Goal: Task Accomplishment & Management: Manage account settings

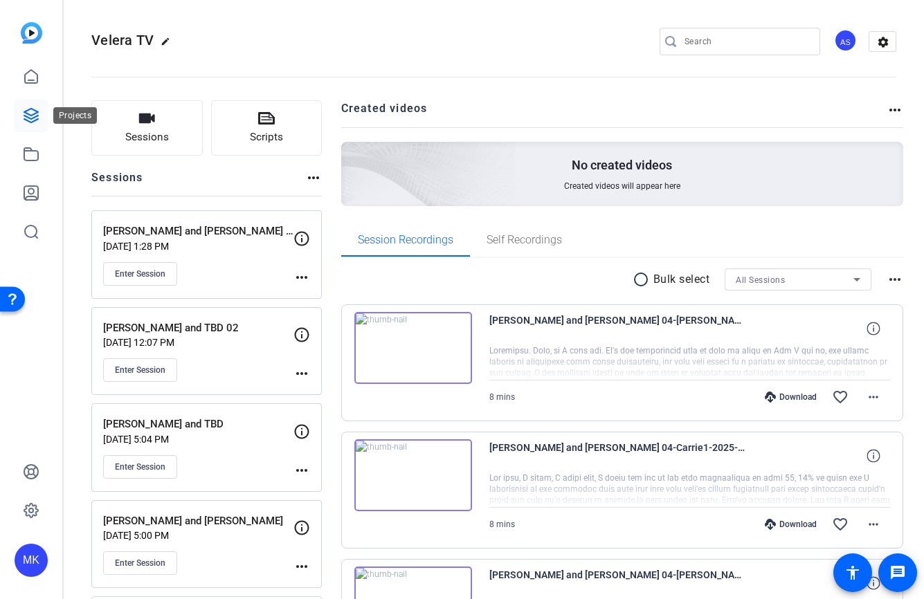
click at [32, 122] on icon at bounding box center [31, 116] width 14 height 14
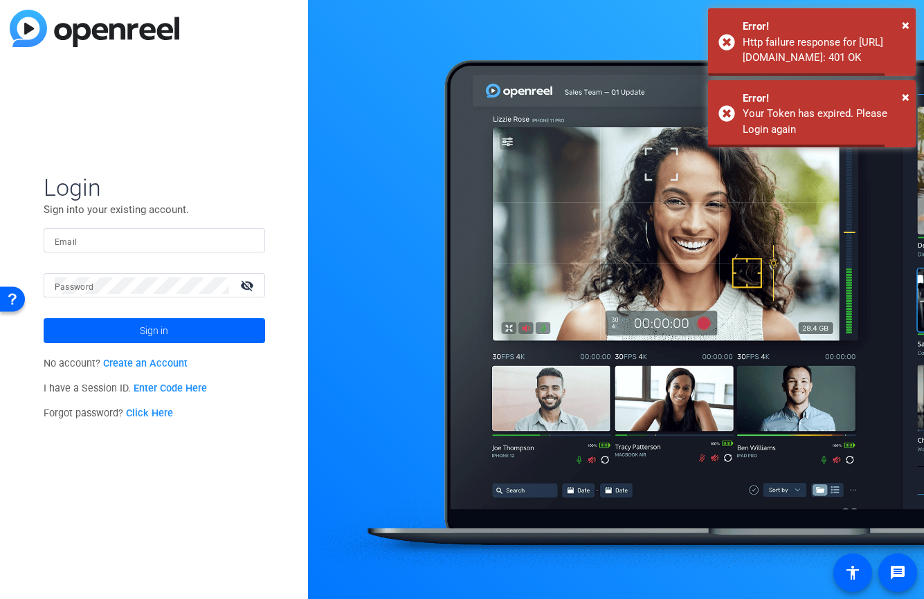
type input "[EMAIL_ADDRESS][DOMAIN_NAME]"
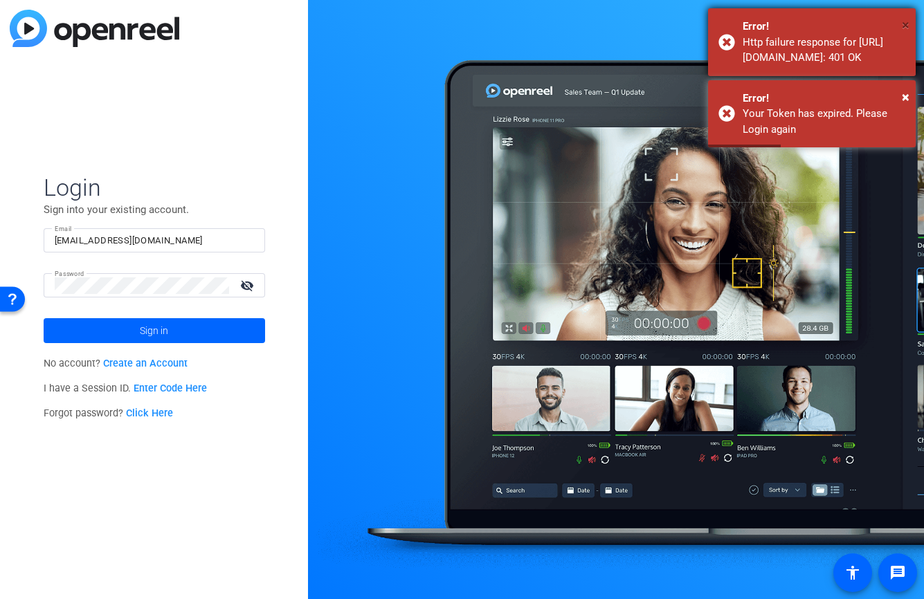
click at [907, 24] on span "×" at bounding box center [906, 25] width 8 height 17
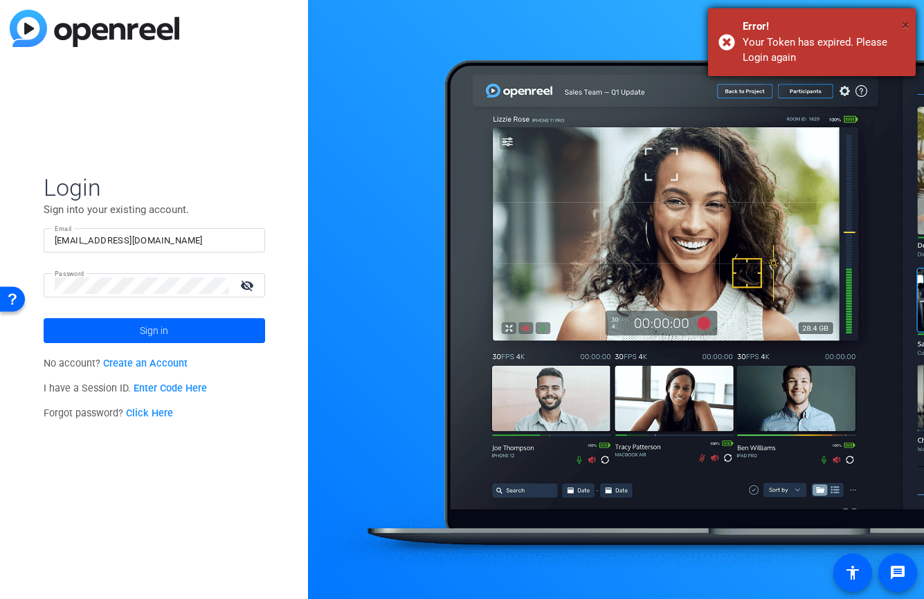
click at [907, 24] on span "×" at bounding box center [906, 25] width 8 height 17
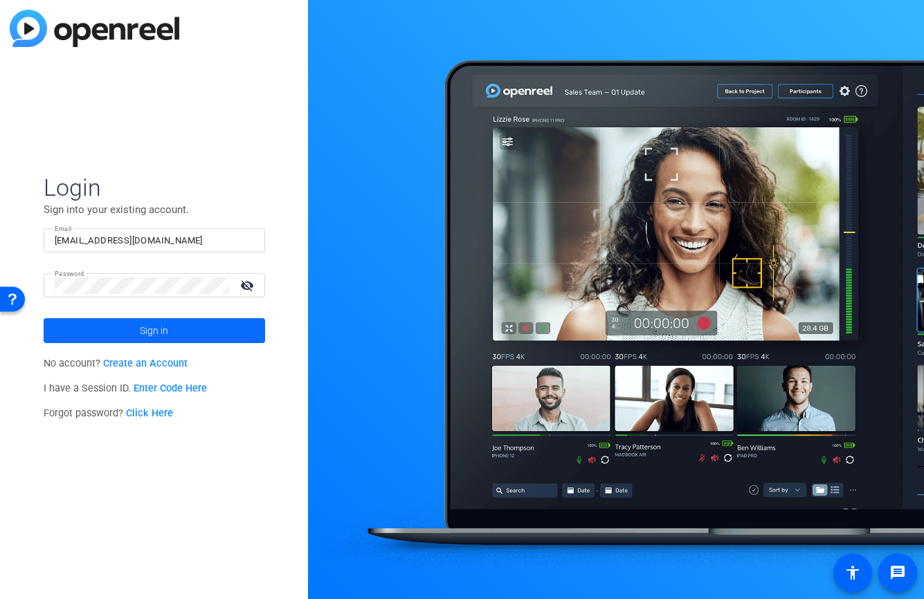
click at [95, 328] on span at bounding box center [154, 330] width 221 height 33
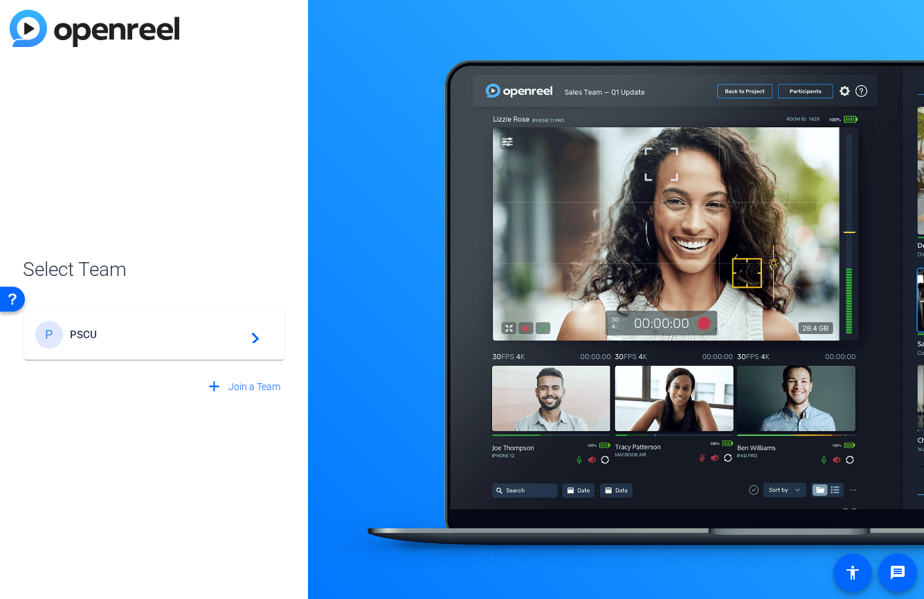
click at [113, 345] on div "P PSCU navigate_next" at bounding box center [154, 335] width 238 height 28
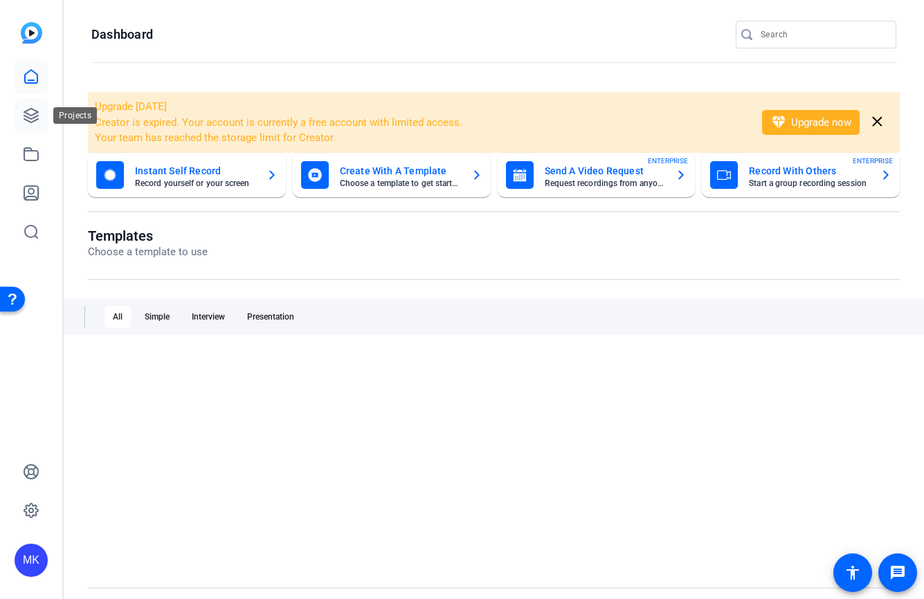
click at [37, 120] on icon at bounding box center [31, 115] width 17 height 17
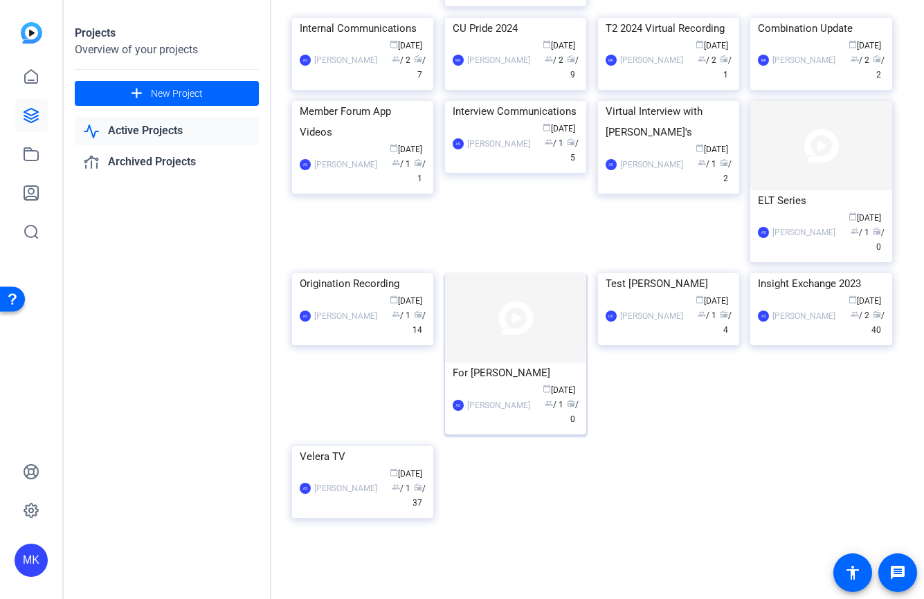
scroll to position [530, 0]
click at [506, 39] on div "CU Pride 2024" at bounding box center [516, 28] width 126 height 21
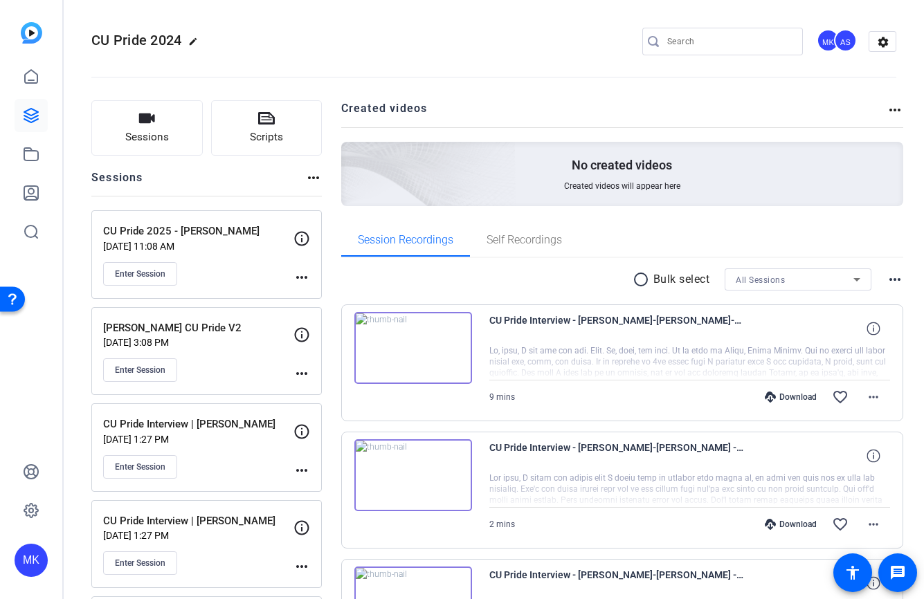
click at [641, 277] on mat-icon "radio_button_unchecked" at bounding box center [642, 279] width 21 height 17
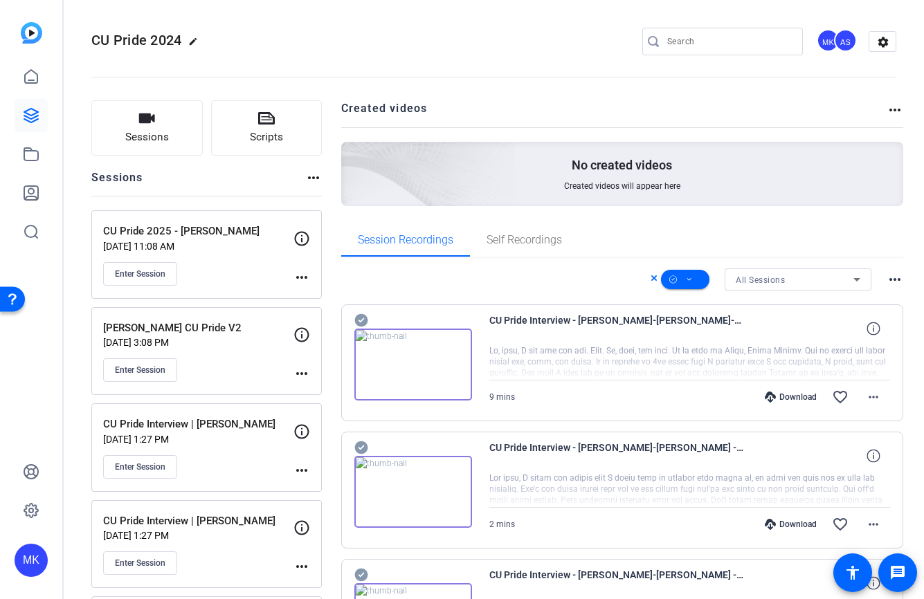
click at [893, 278] on mat-icon "more_horiz" at bounding box center [894, 279] width 17 height 17
click at [886, 262] on div at bounding box center [462, 299] width 924 height 599
click at [704, 281] on span at bounding box center [685, 279] width 48 height 33
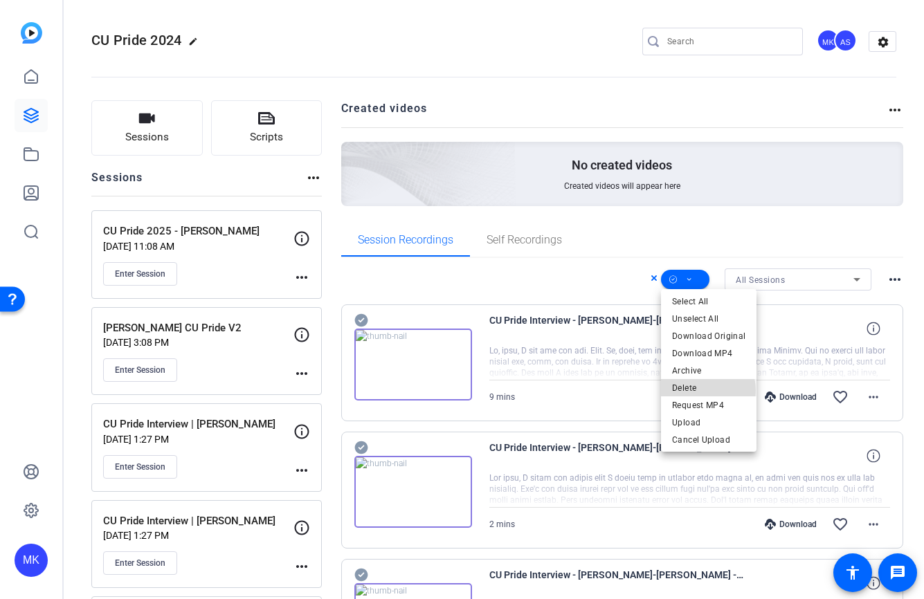
click at [693, 391] on span "Delete" at bounding box center [708, 388] width 73 height 17
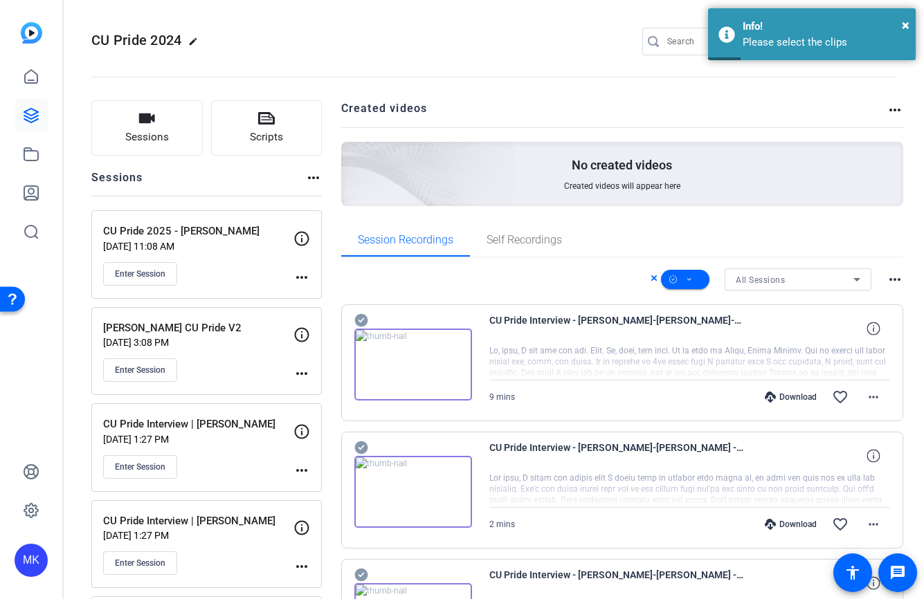
click at [652, 367] on div at bounding box center [689, 362] width 401 height 35
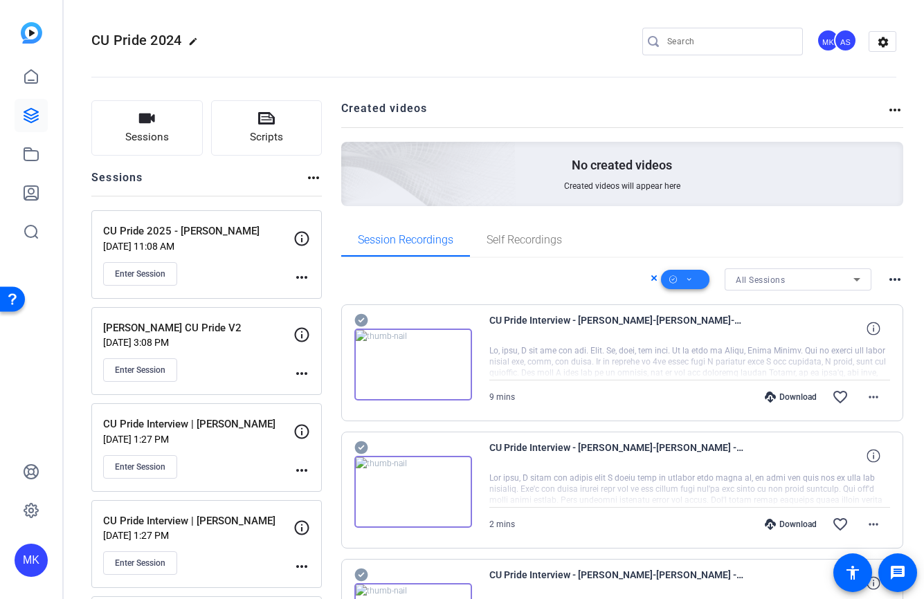
click at [694, 277] on span at bounding box center [685, 279] width 48 height 33
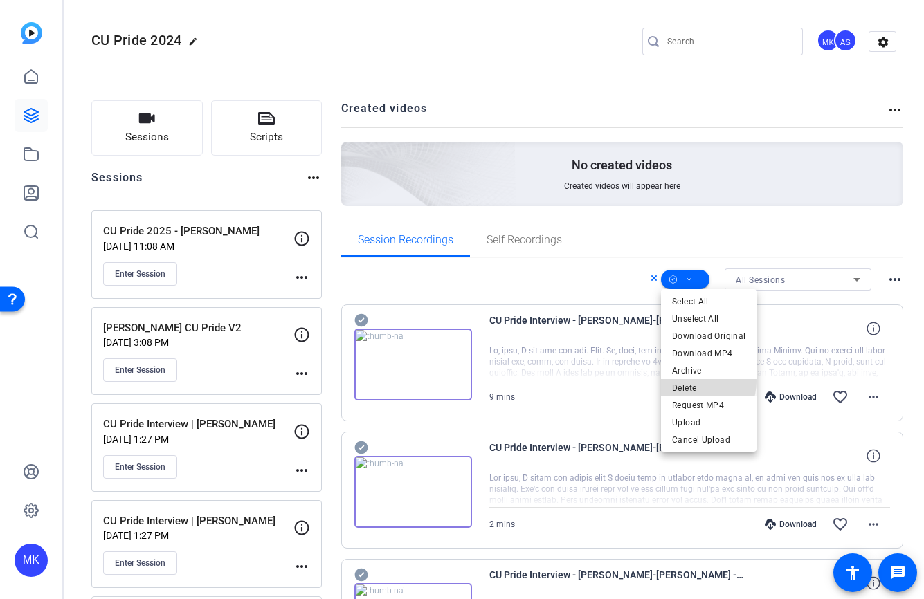
click at [692, 381] on span "Delete" at bounding box center [708, 388] width 73 height 17
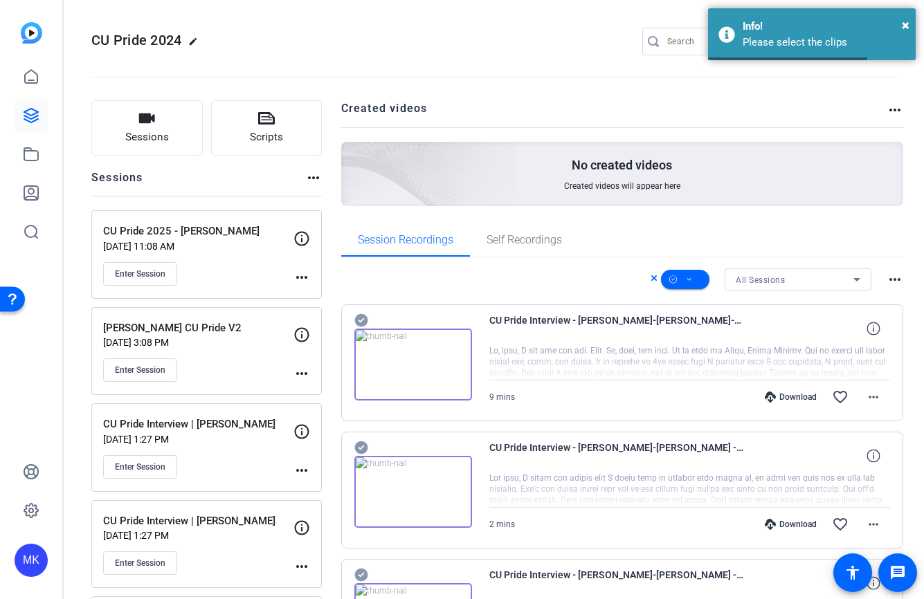
click at [514, 329] on span "CU Pride Interview - [PERSON_NAME]-[PERSON_NAME]-2024-09-30-14-40-30-142-0" at bounding box center [617, 328] width 256 height 33
click at [564, 253] on div "Self Recordings" at bounding box center [524, 239] width 109 height 33
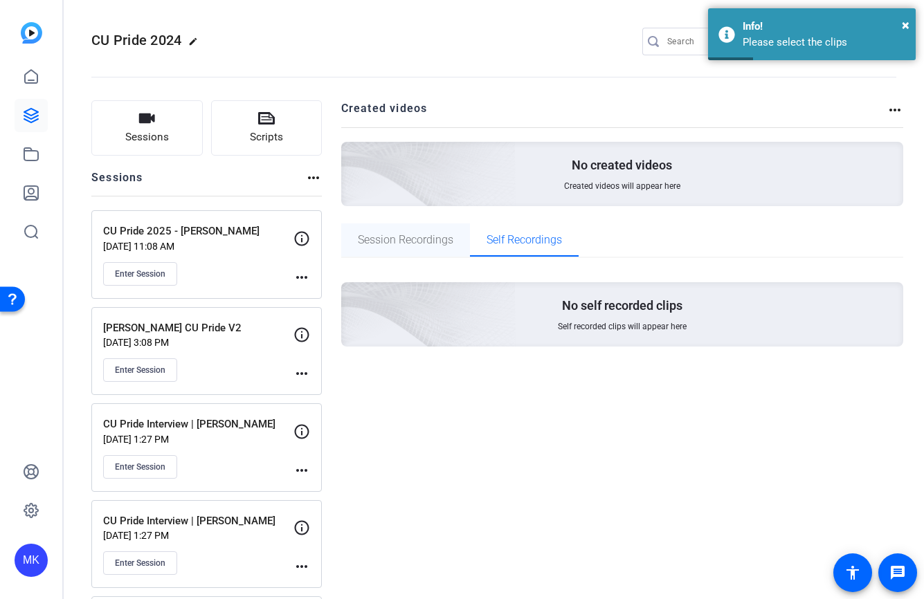
click at [423, 239] on span "Session Recordings" at bounding box center [405, 240] width 95 height 11
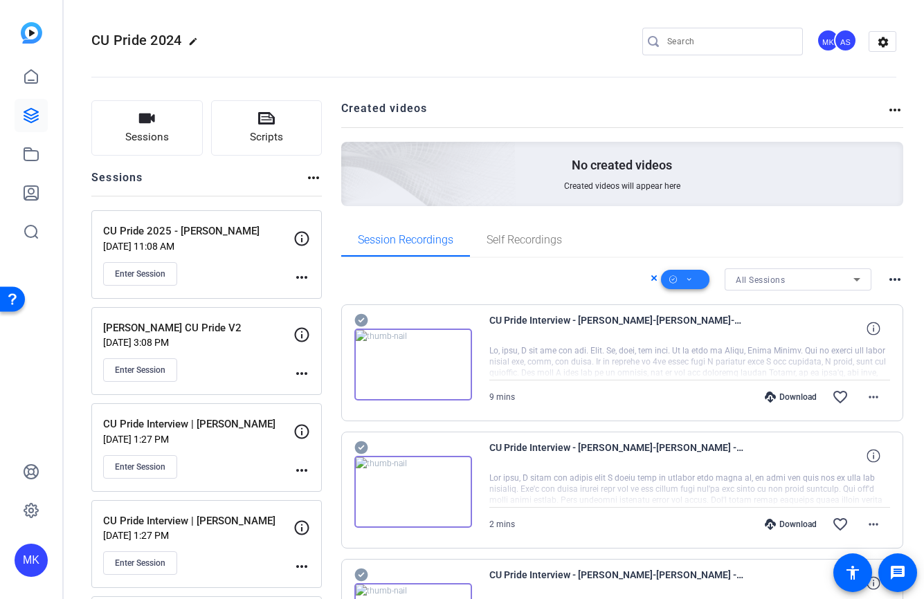
click at [695, 275] on span at bounding box center [685, 279] width 48 height 33
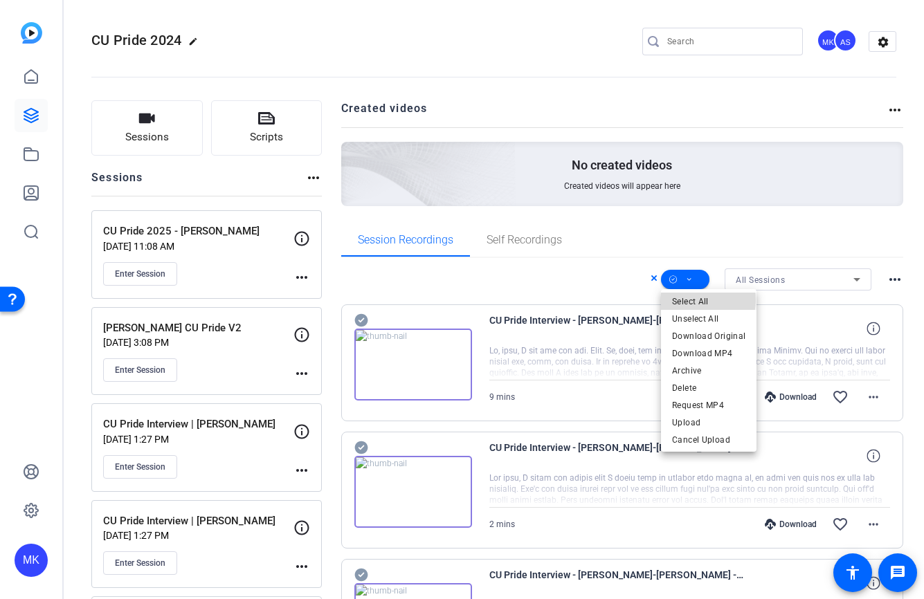
click at [696, 300] on span "Select All" at bounding box center [708, 301] width 73 height 17
click at [704, 385] on span "Delete" at bounding box center [708, 388] width 73 height 17
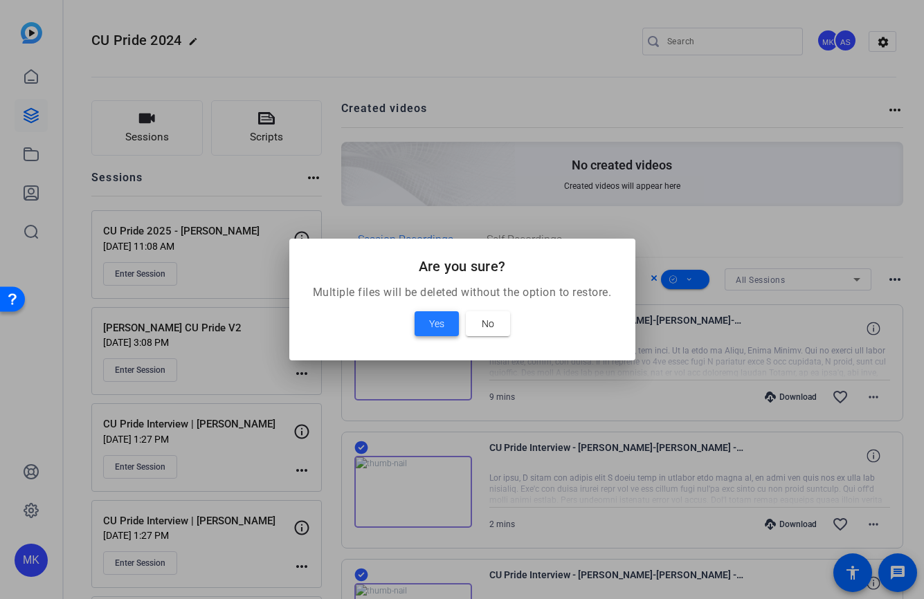
click at [447, 331] on span at bounding box center [436, 323] width 44 height 33
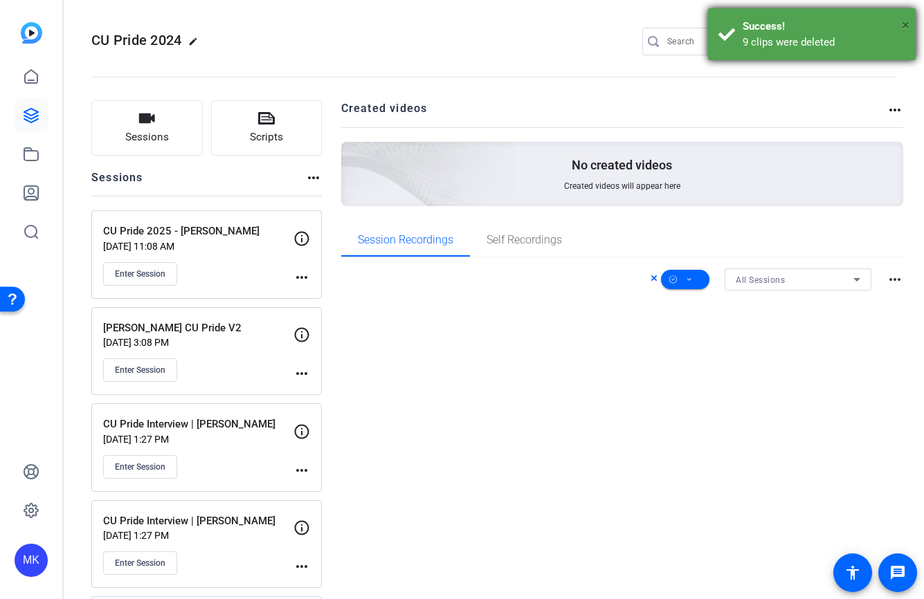
click at [908, 24] on span "×" at bounding box center [906, 25] width 8 height 17
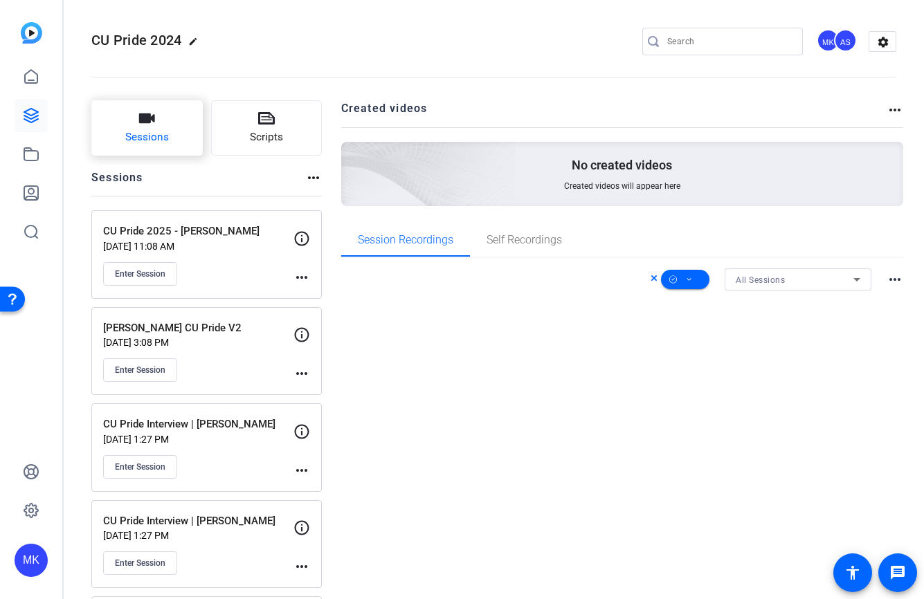
click at [168, 133] on span "Sessions" at bounding box center [147, 137] width 44 height 16
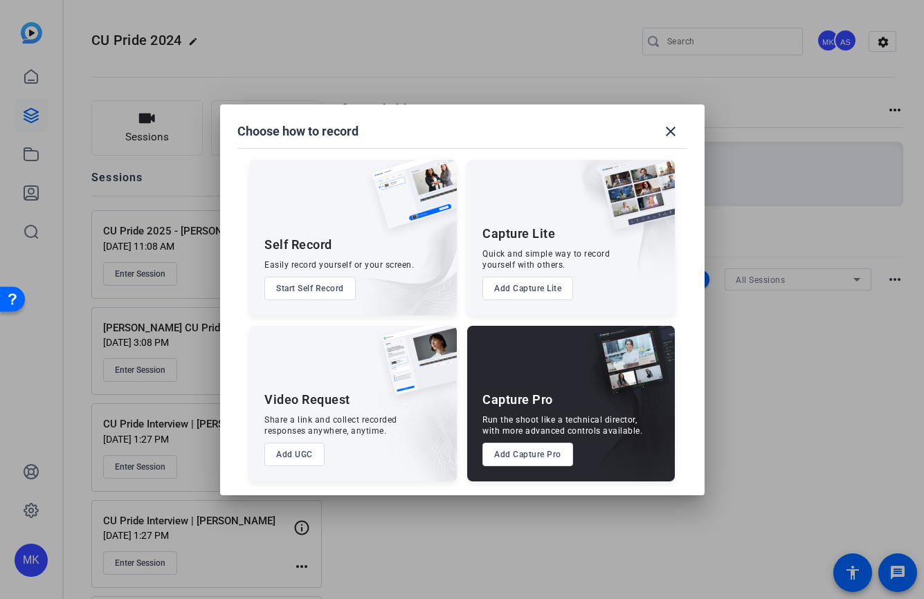
click at [538, 459] on button "Add Capture Pro" at bounding box center [527, 455] width 91 height 24
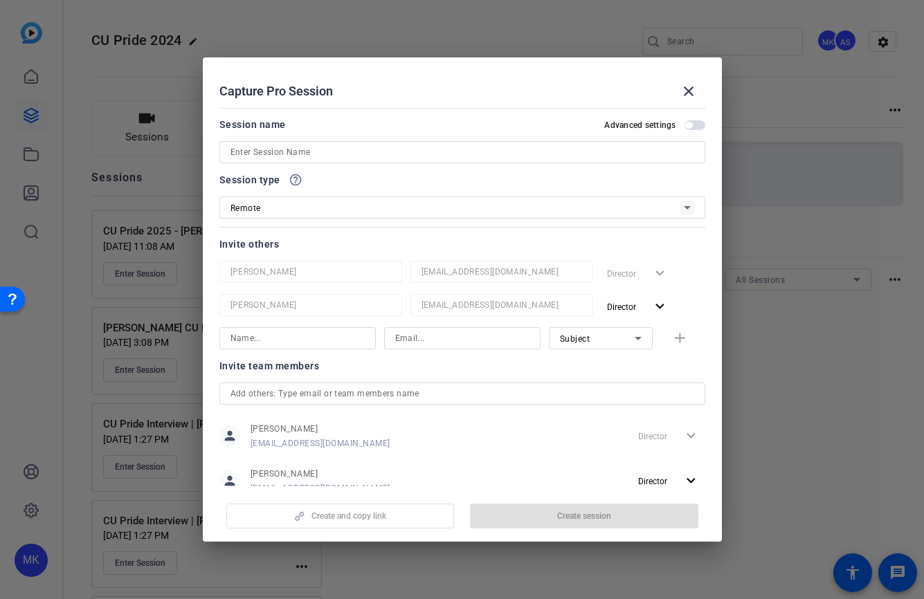
click at [336, 165] on div at bounding box center [462, 170] width 486 height 15
click at [336, 151] on input at bounding box center [462, 152] width 464 height 17
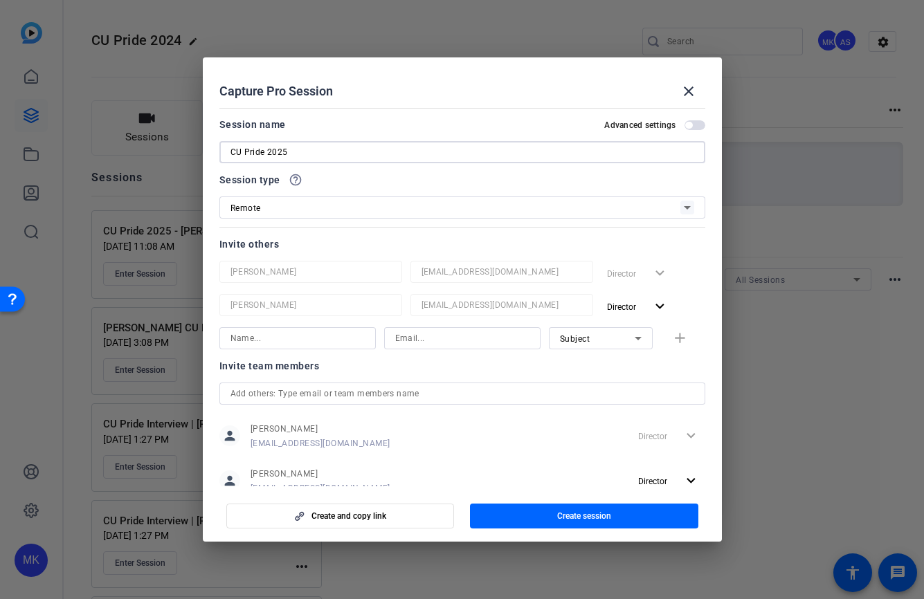
type input "CU Pride 2025"
click at [664, 206] on div "Remote" at bounding box center [455, 207] width 450 height 17
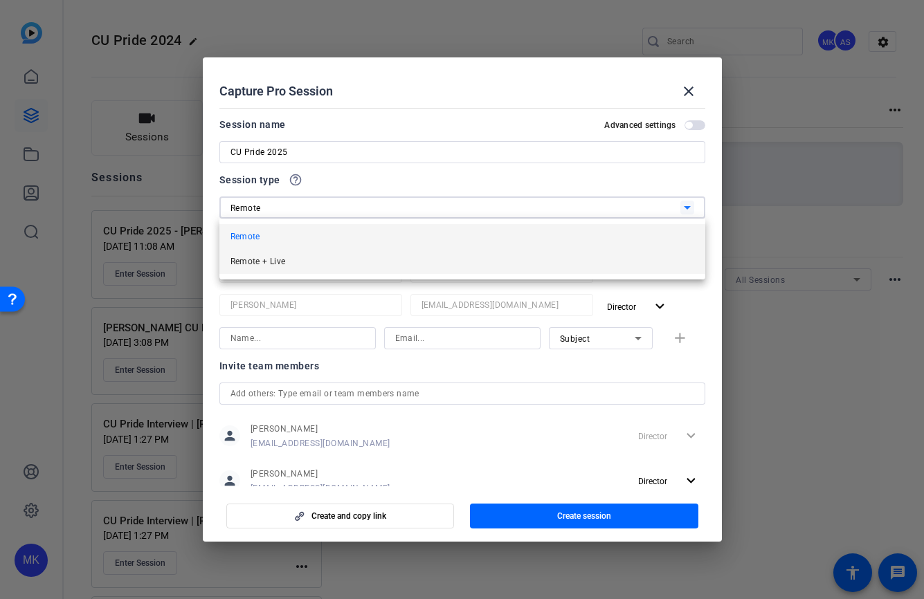
click at [313, 266] on mat-option "Remote + Live" at bounding box center [462, 261] width 486 height 25
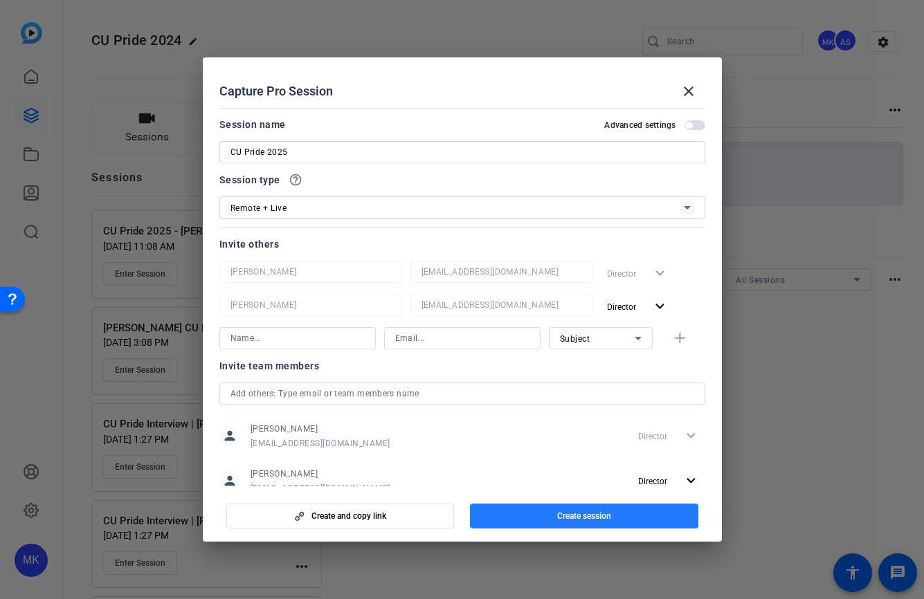
click at [549, 515] on span "button" at bounding box center [584, 516] width 228 height 33
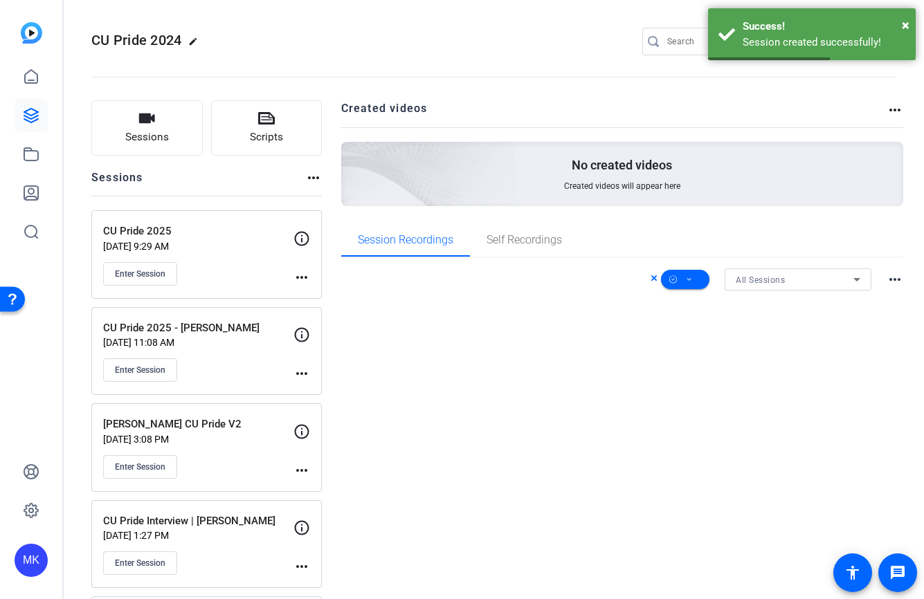
click at [308, 272] on mat-icon "more_horiz" at bounding box center [301, 277] width 17 height 17
click at [337, 302] on span "Edit Session" at bounding box center [335, 297] width 63 height 17
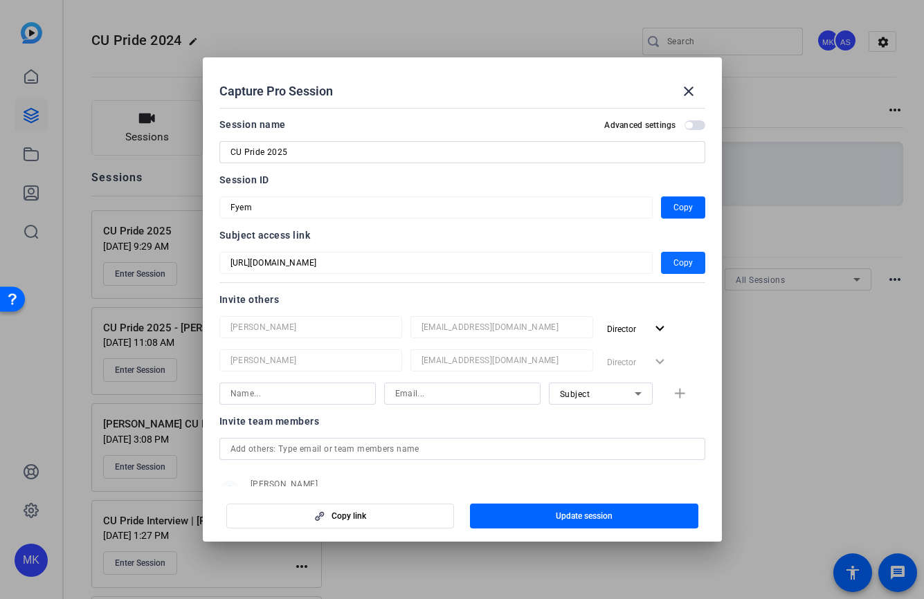
click at [688, 263] on span "Copy" at bounding box center [682, 263] width 19 height 17
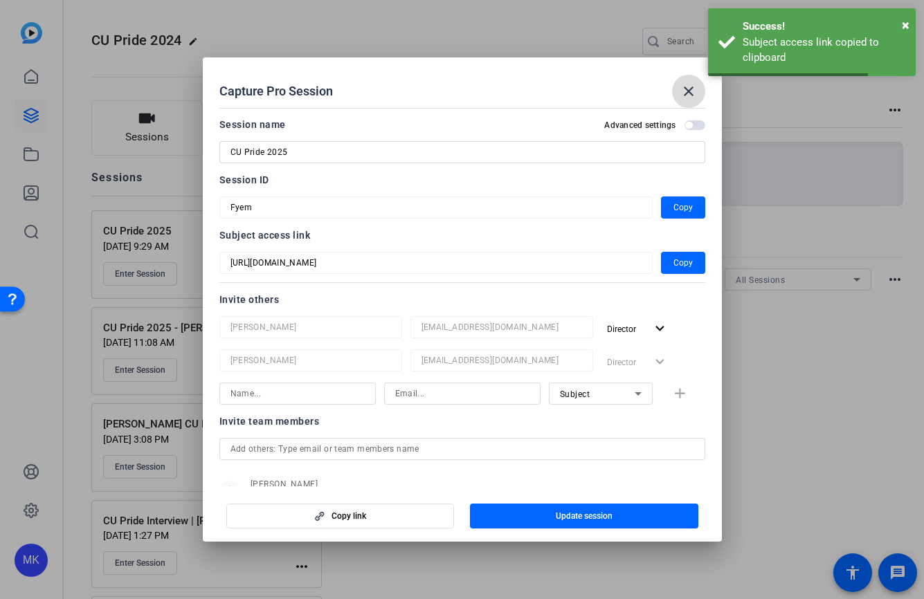
click at [693, 84] on mat-icon "close" at bounding box center [688, 91] width 17 height 17
